Goal: Information Seeking & Learning: Learn about a topic

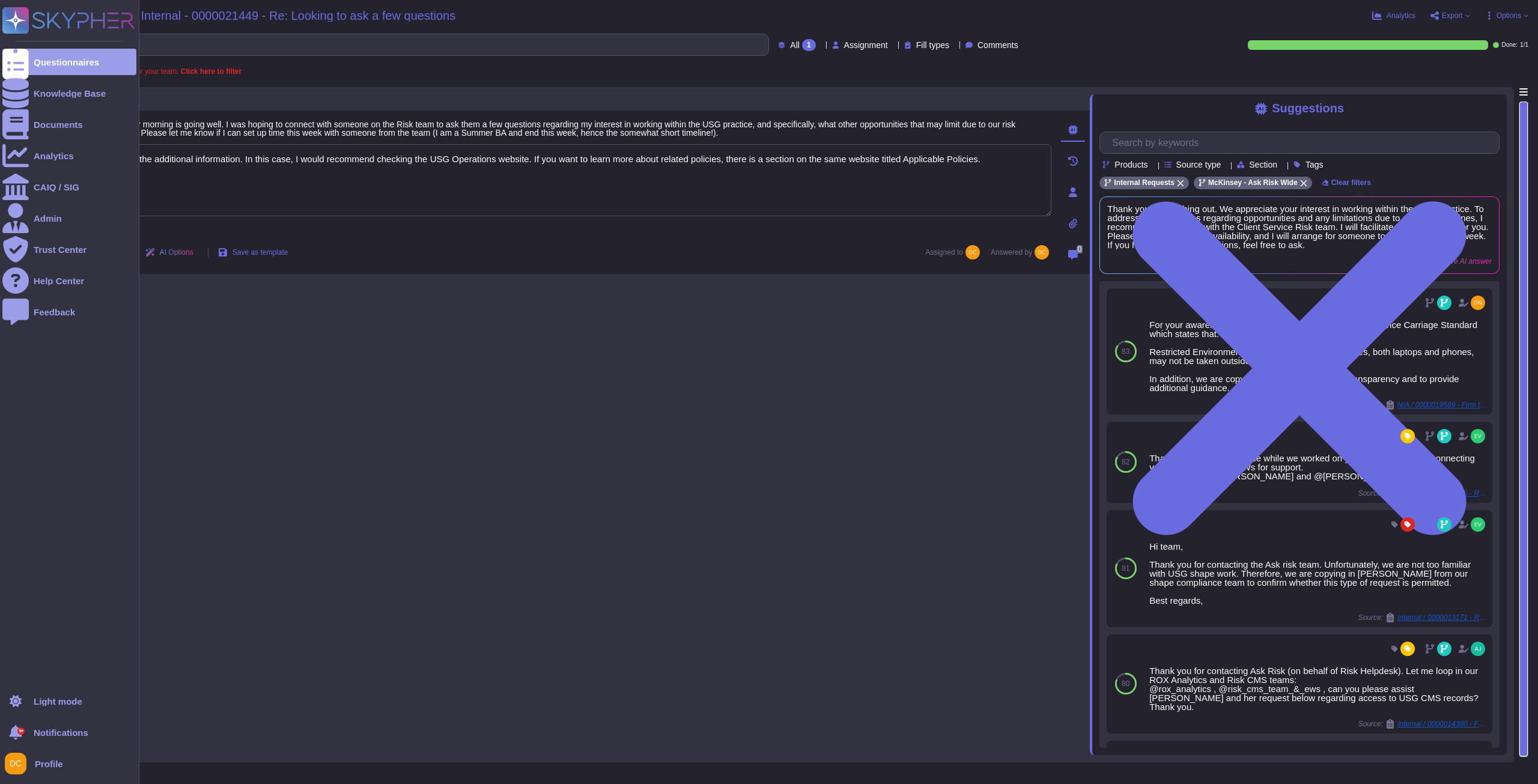
type textarea "Thanks for the additional information. In this case, I would recommend checking…"
click at [61, 107] on ul "Questionnaires Knowledge Base Documents Analytics CAIQ / SIG Admin Trust Center…" at bounding box center [69, 364] width 134 height 632
click at [66, 94] on div "Knowledge Base" at bounding box center [69, 93] width 72 height 9
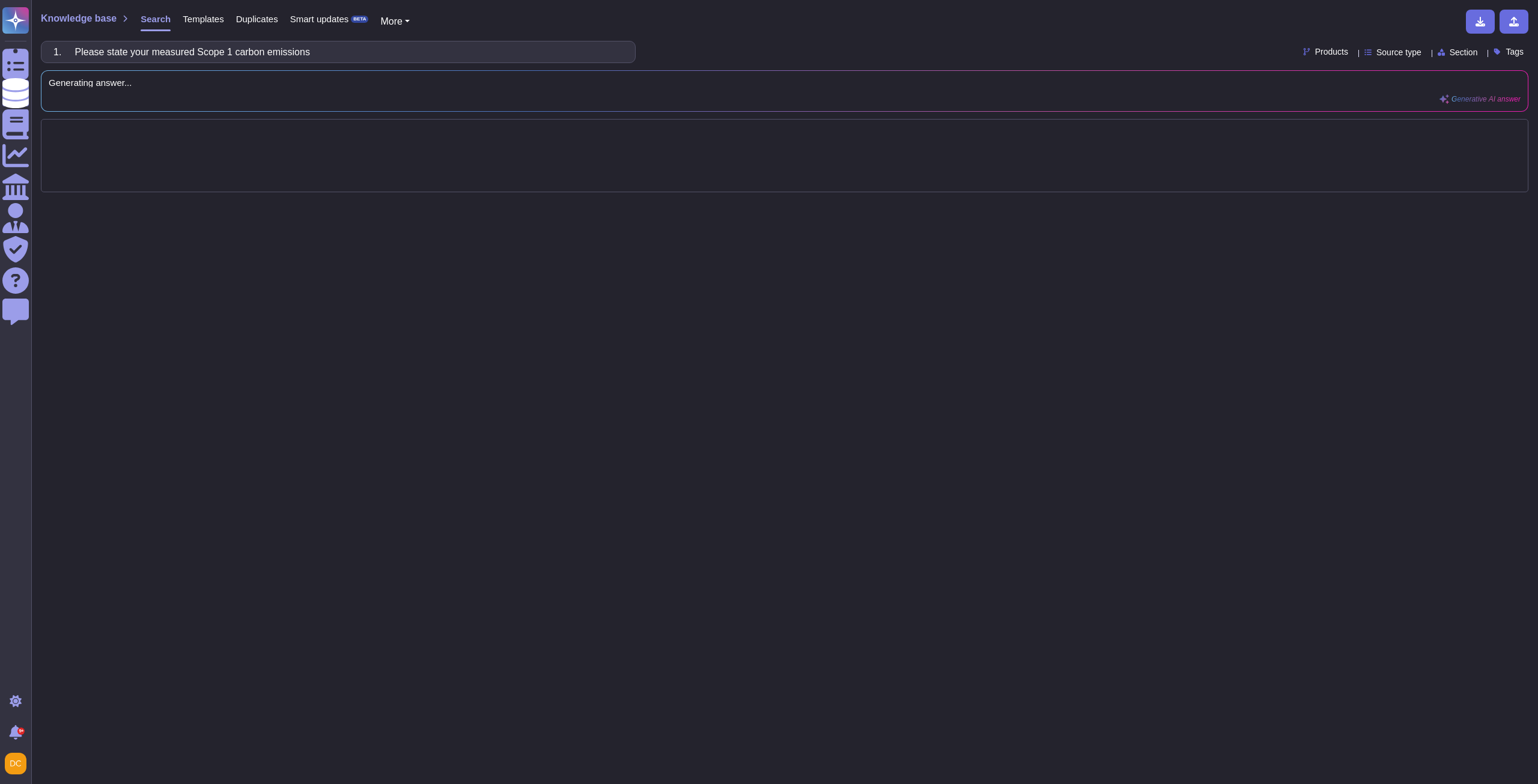
drag, startPoint x: 84, startPoint y: 49, endPoint x: -371, endPoint y: 77, distance: 455.9
click at [0, 77] on html "Questionnaires Knowledge Base Documents Analytics CAIQ / SIG Admin Trust Center…" at bounding box center [769, 392] width 1538 height 784
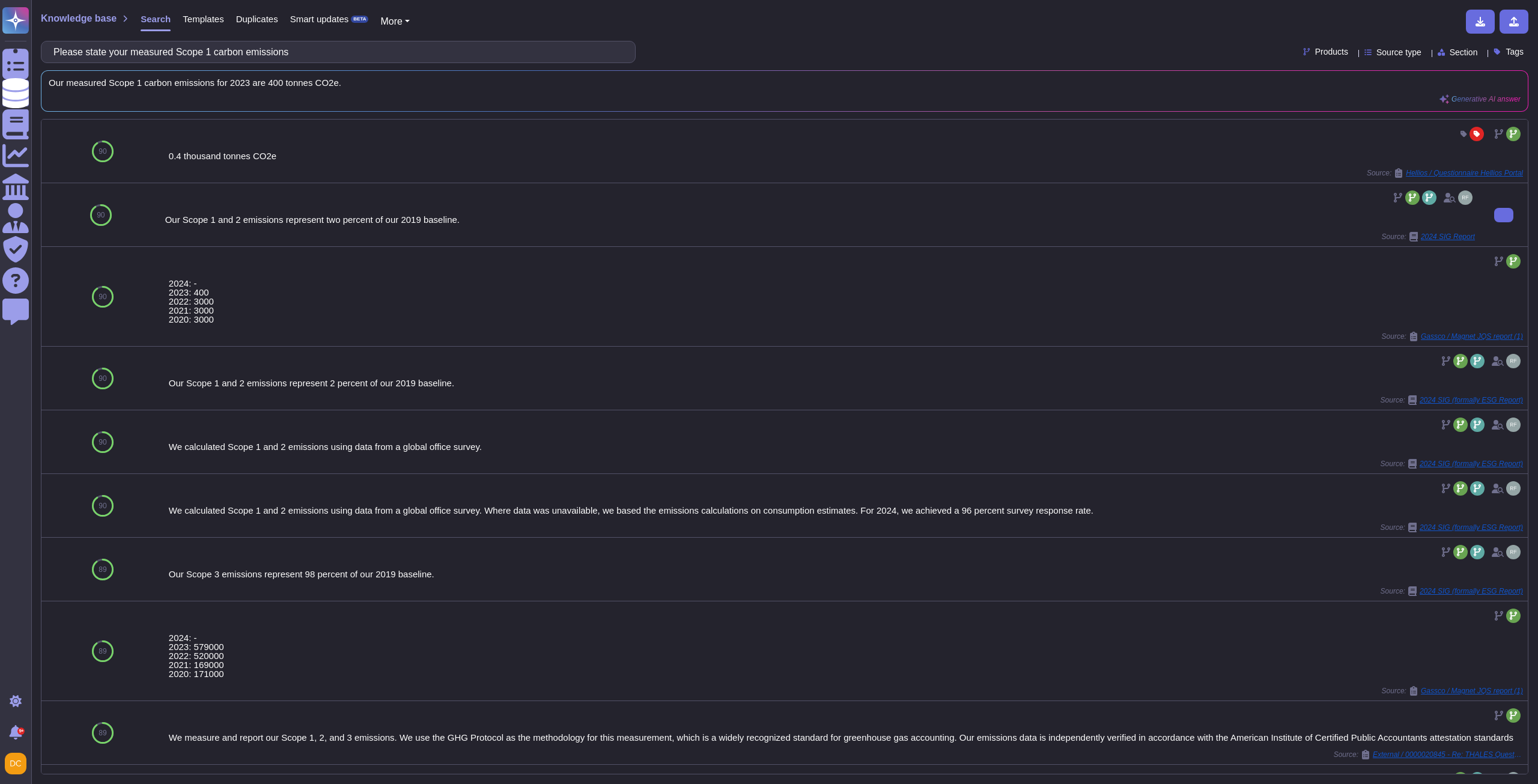
scroll to position [300, 0]
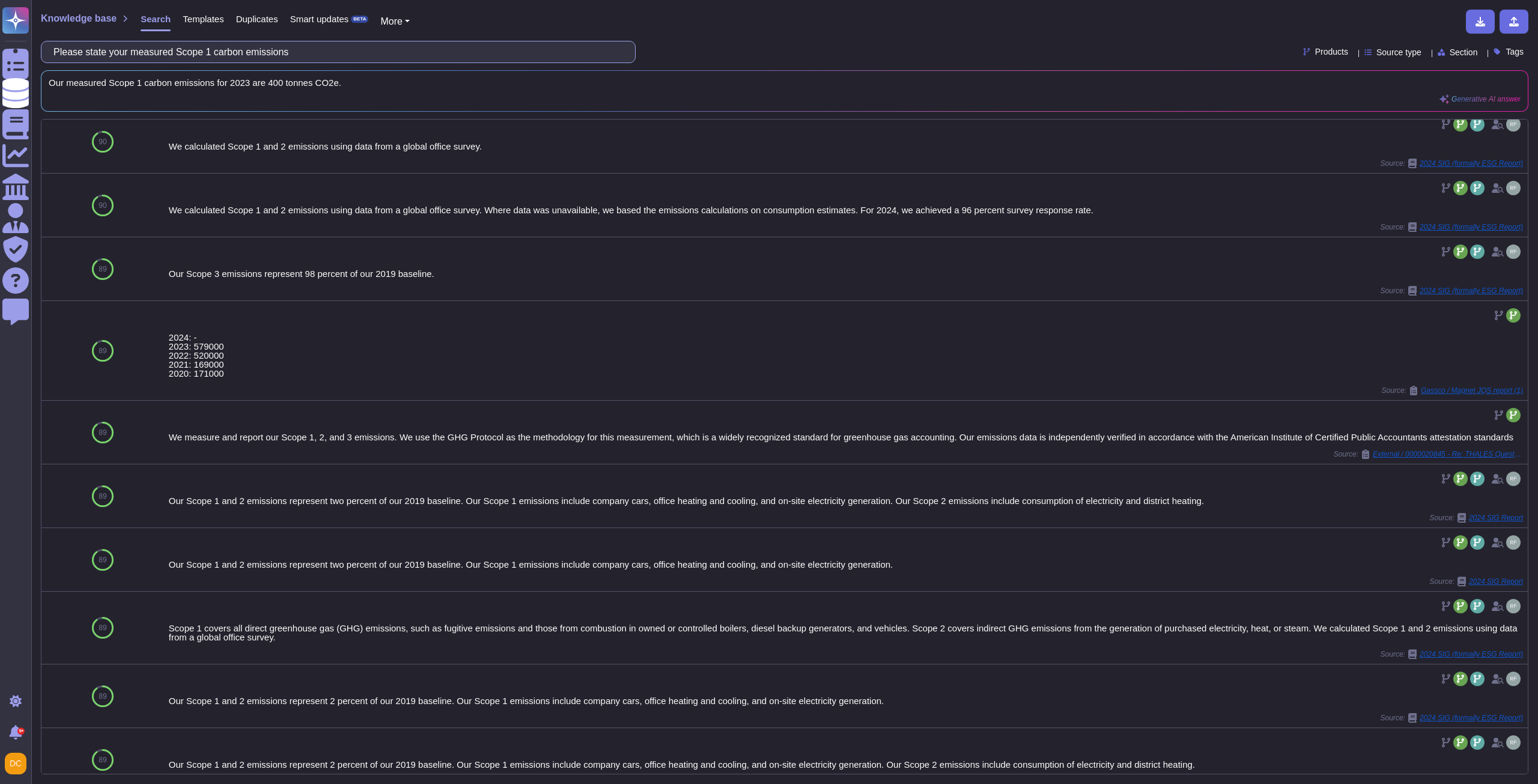
click at [196, 58] on input "Please state your measured Scope 1 carbon emissions" at bounding box center [335, 52] width 575 height 21
paste input "elect the Scope 3 categories you are currently reporting on"
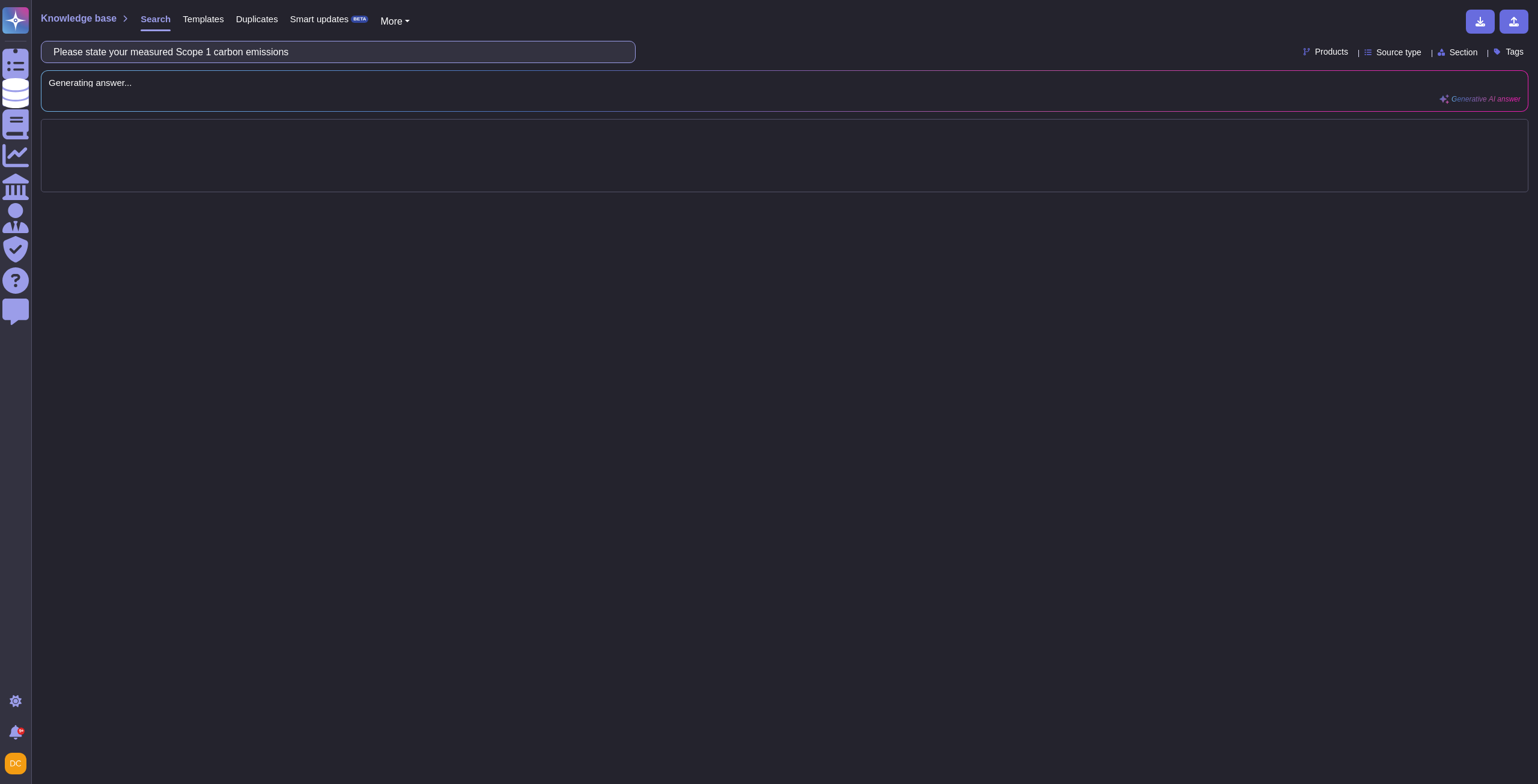
scroll to position [0, 0]
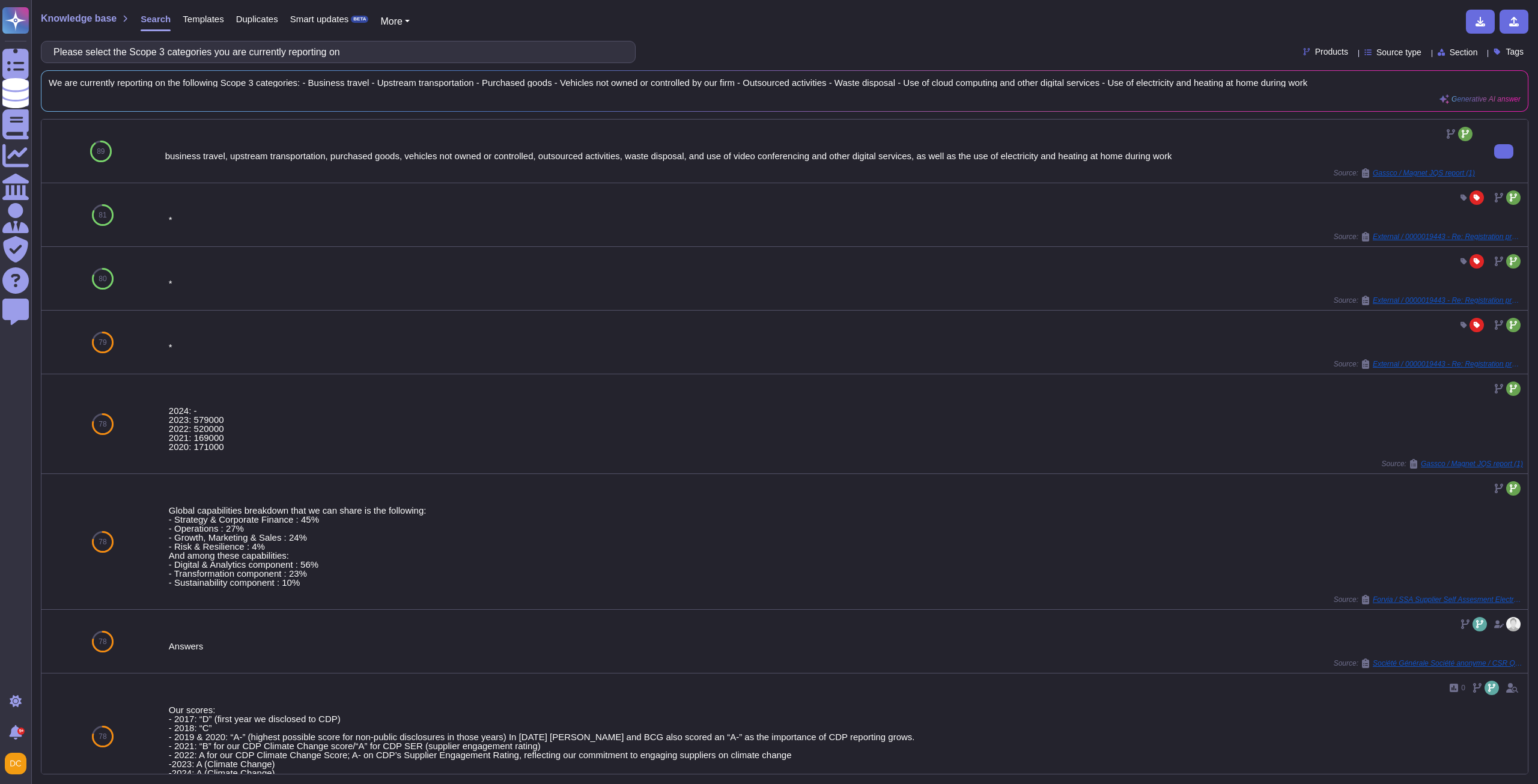
click at [552, 148] on div "business travel, upstream transportation, purchased goods, vehicles not owned o…" at bounding box center [819, 151] width 1310 height 53
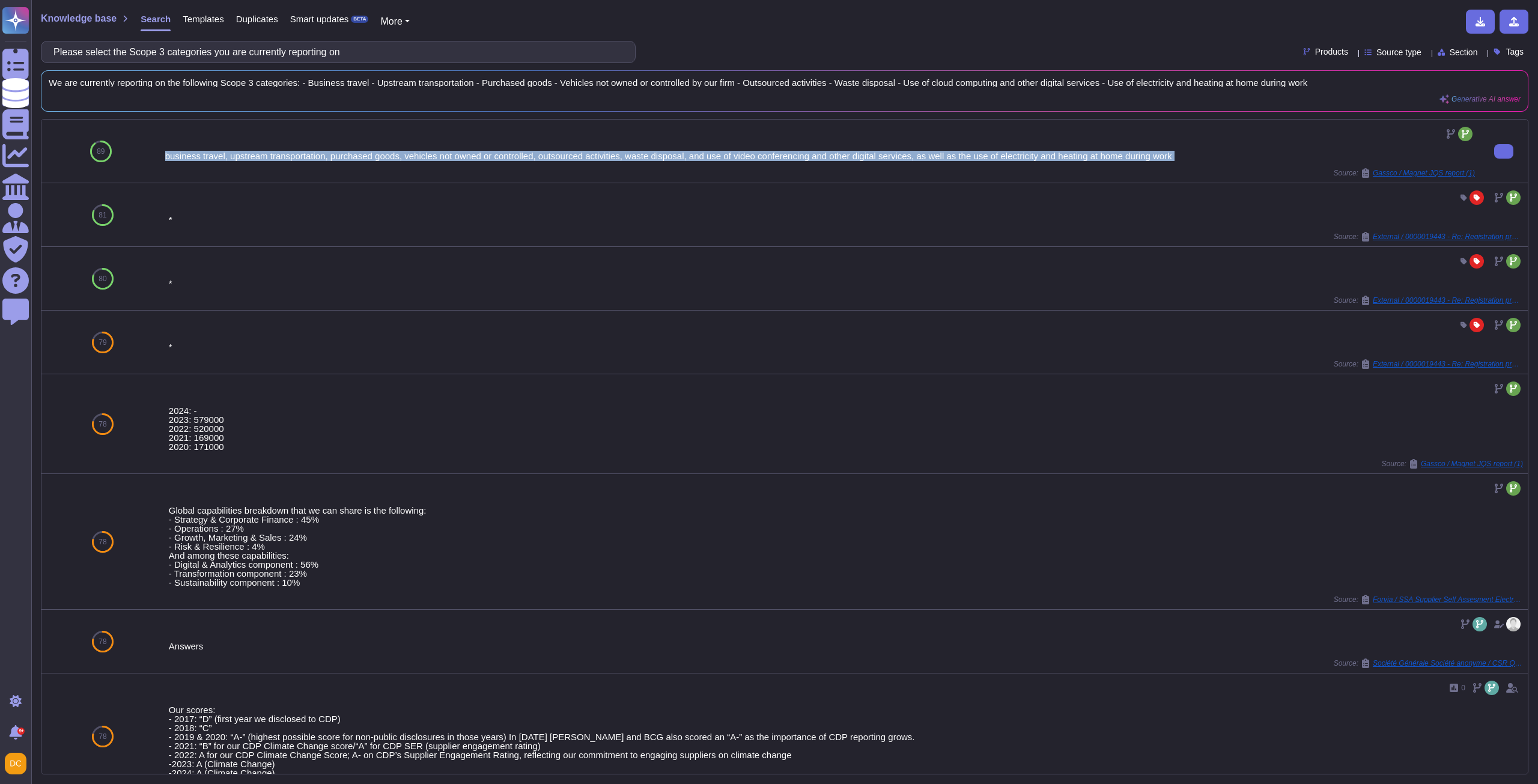
click at [552, 148] on div "business travel, upstream transportation, purchased goods, vehicles not owned o…" at bounding box center [819, 151] width 1310 height 53
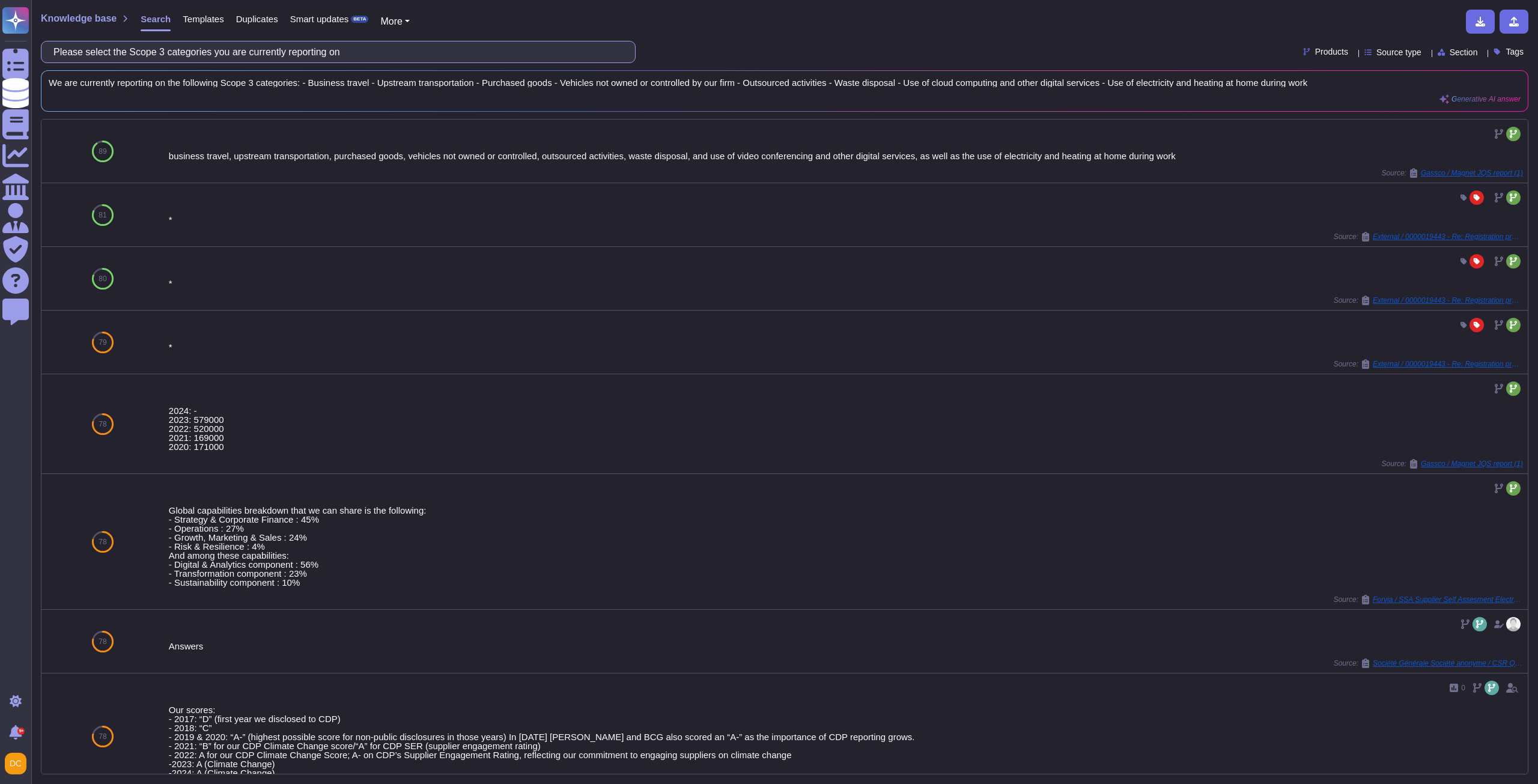
click at [168, 45] on input "Please select the Scope 3 categories you are currently reporting on" at bounding box center [335, 52] width 575 height 21
paste input "9. Please enter the Net Zero target you have set (tonnes CO2"
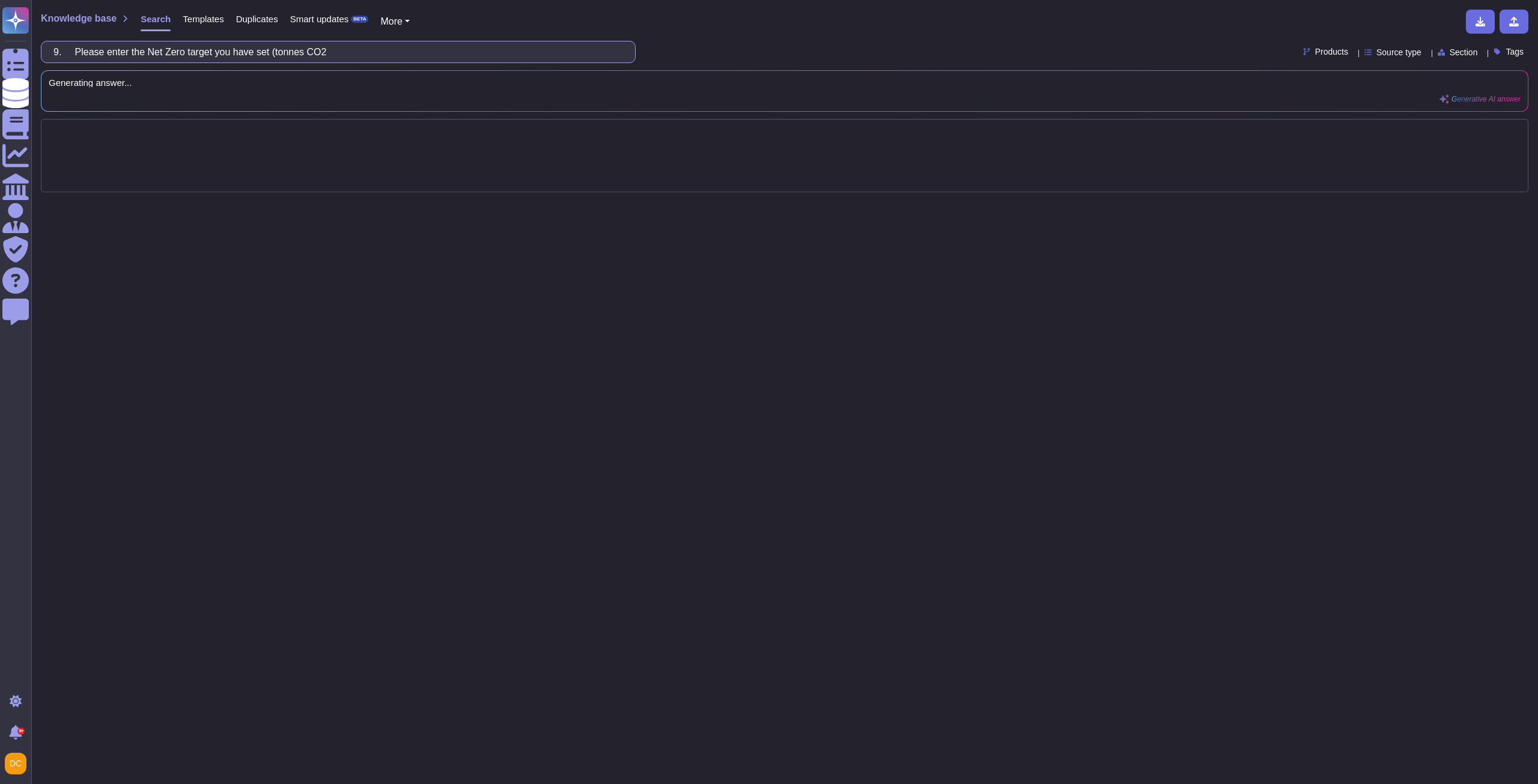
drag, startPoint x: 84, startPoint y: 47, endPoint x: -326, endPoint y: 47, distance: 410.0
click at [0, 47] on html "Questionnaires Knowledge Base Documents Analytics CAIQ / SIG Admin Trust Center…" at bounding box center [769, 392] width 1538 height 784
type input "Please enter the Net Zero target you have set (tonnes CO2"
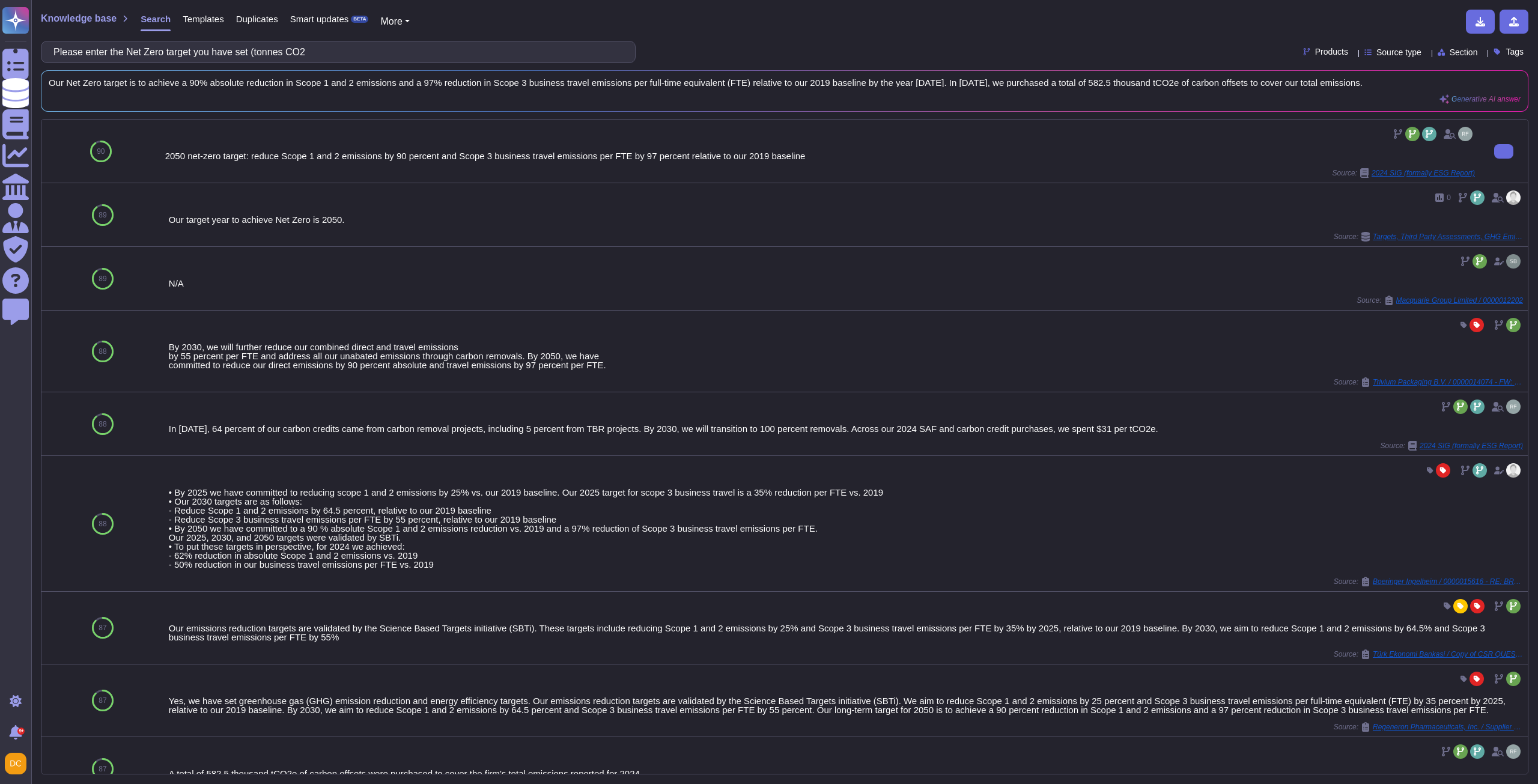
click at [226, 159] on div "2050 net-zero target: reduce Scope 1 and 2 emissions by 90 percent and Scope 3 …" at bounding box center [819, 156] width 1310 height 9
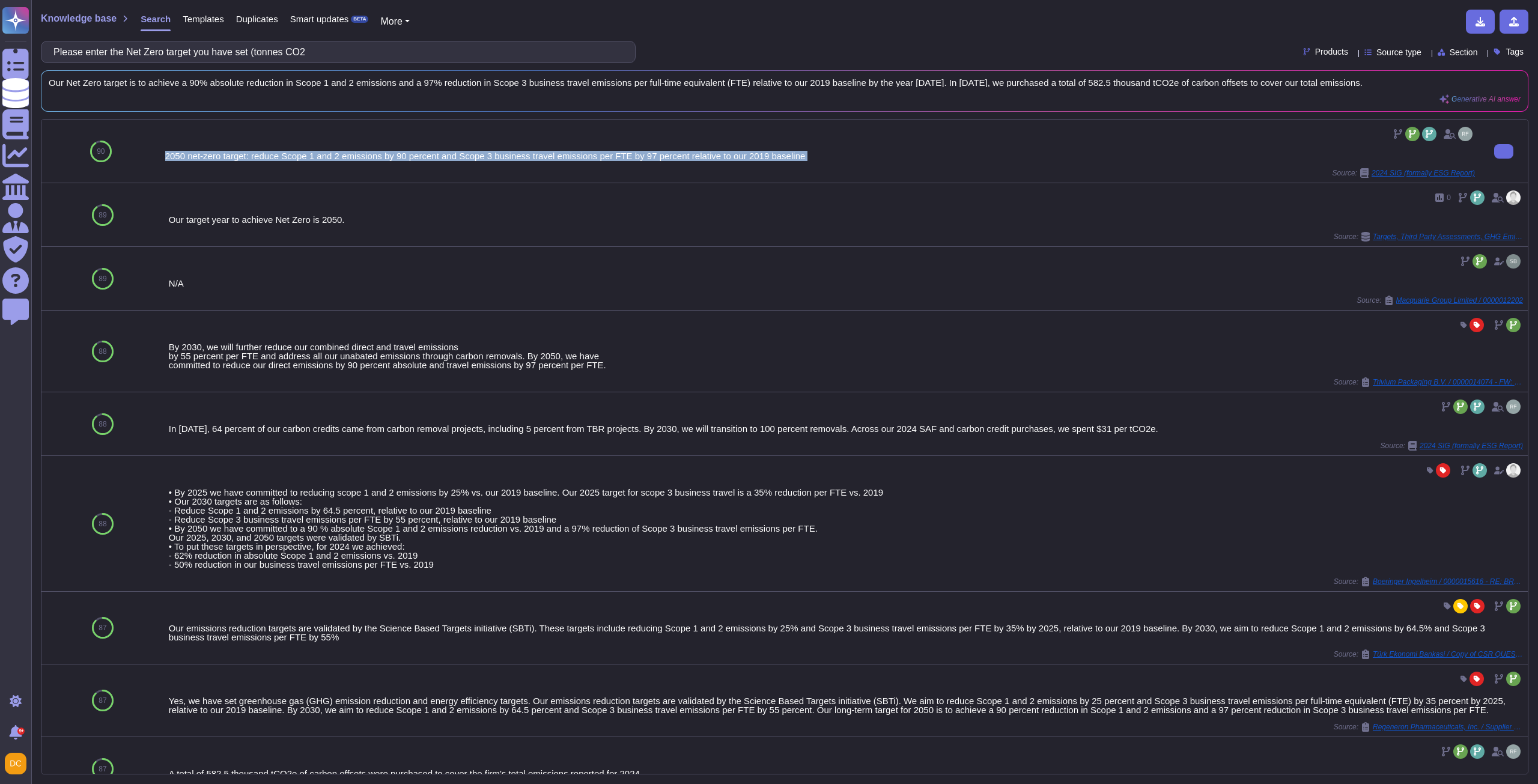
click at [226, 159] on div "2050 net-zero target: reduce Scope 1 and 2 emissions by 90 percent and Scope 3 …" at bounding box center [819, 156] width 1310 height 9
